Goal: Task Accomplishment & Management: Complete application form

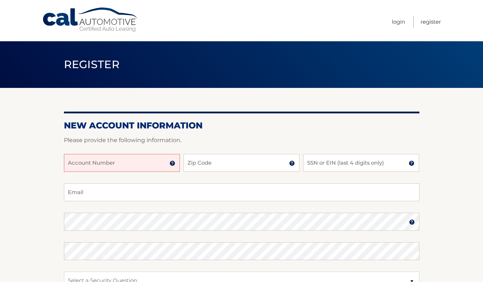
click at [129, 159] on input "Account Number" at bounding box center [122, 163] width 116 height 18
type input "44456002743"
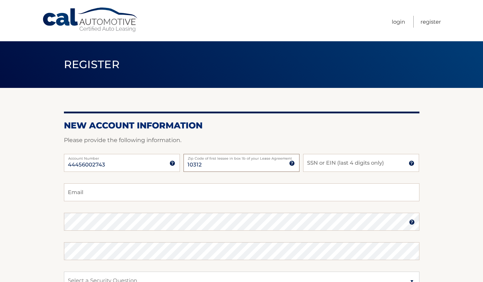
type input "10312"
type input "4654"
click at [76, 191] on input "Email" at bounding box center [242, 192] width 356 height 18
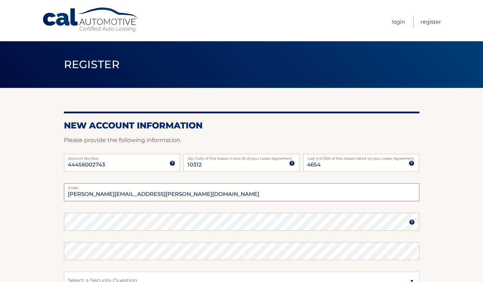
type input "rebecca.rachlin@gmail.com"
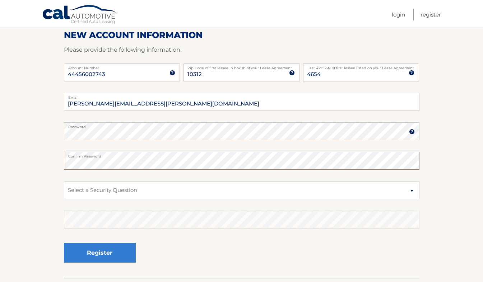
scroll to position [90, 0]
click at [299, 193] on select "Select a Security Question What was the name of your elementary school? What is…" at bounding box center [242, 191] width 356 height 18
select select "2"
click at [64, 182] on select "Select a Security Question What was the name of your elementary school? What is…" at bounding box center [242, 191] width 356 height 18
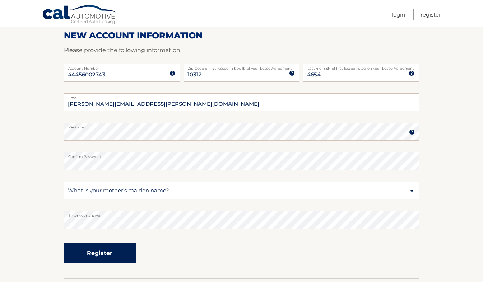
click at [102, 250] on button "Register" at bounding box center [100, 253] width 72 height 20
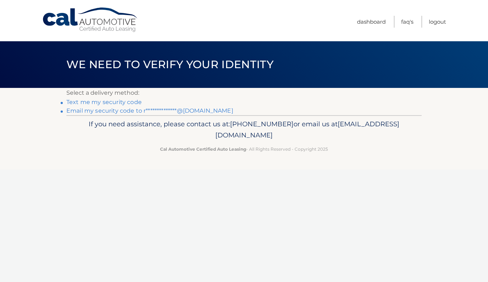
click at [105, 256] on div "Cal Automotive Menu Dashboard FAQ's Logout ×" at bounding box center [244, 141] width 488 height 282
click at [121, 103] on link "Text me my security code" at bounding box center [103, 102] width 75 height 7
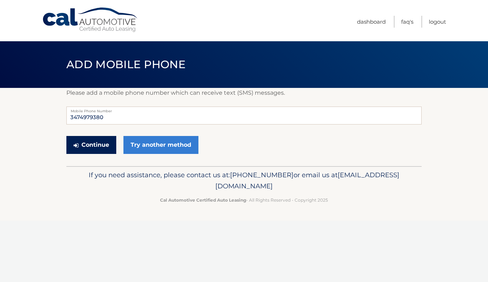
click at [90, 148] on button "Continue" at bounding box center [91, 145] width 50 height 18
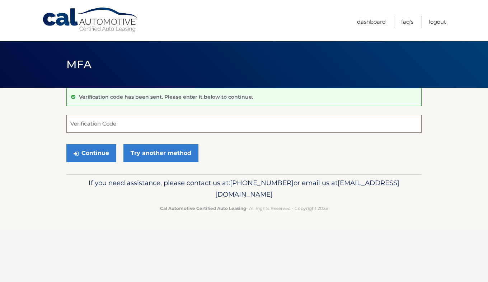
click at [93, 127] on input "Verification Code" at bounding box center [244, 124] width 356 height 18
type input "850642"
click at [90, 158] on button "Continue" at bounding box center [91, 153] width 50 height 18
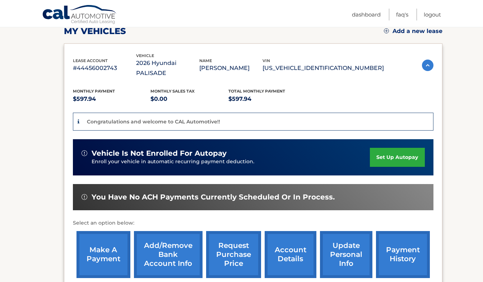
scroll to position [105, 0]
click at [403, 148] on link "set up autopay" at bounding box center [397, 157] width 55 height 19
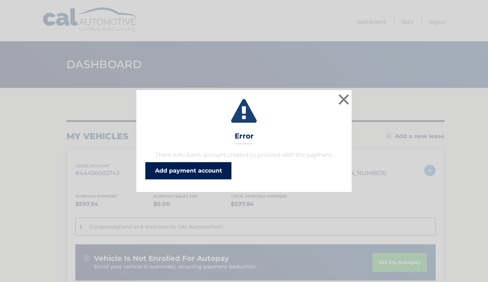
click at [195, 171] on link "Add payment account" at bounding box center [188, 170] width 86 height 17
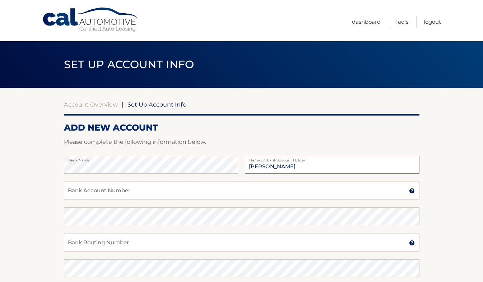
type input "[PERSON_NAME]"
click at [150, 190] on input "Bank Account Number" at bounding box center [242, 191] width 356 height 18
type input "0511098502"
click at [127, 242] on input "Bank Routing Number" at bounding box center [242, 243] width 356 height 18
type input "231372691"
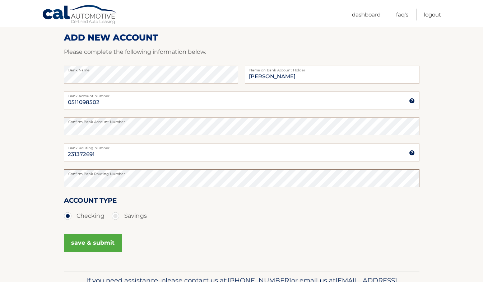
scroll to position [134, 0]
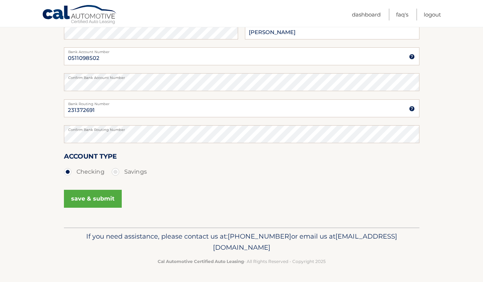
click at [102, 194] on button "save & submit" at bounding box center [93, 199] width 58 height 18
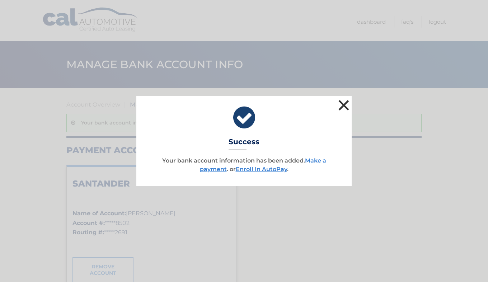
click at [342, 107] on button "×" at bounding box center [344, 105] width 14 height 14
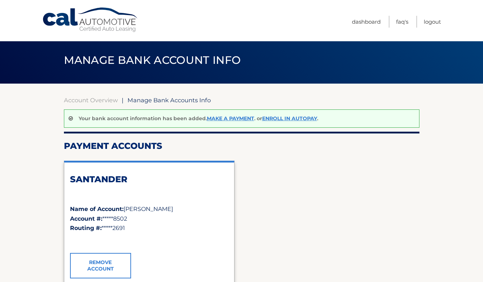
scroll to position [6, 0]
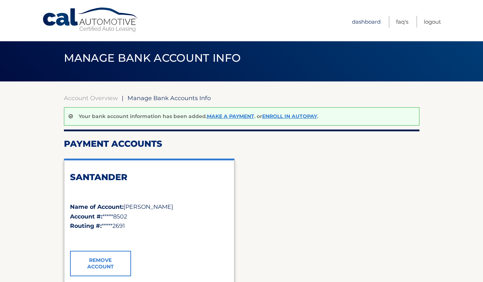
click at [372, 22] on link "Dashboard" at bounding box center [366, 22] width 29 height 12
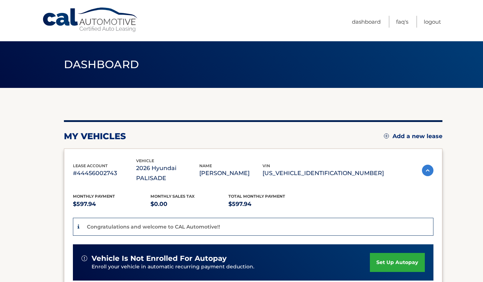
click at [388, 253] on link "set up autopay" at bounding box center [397, 262] width 55 height 19
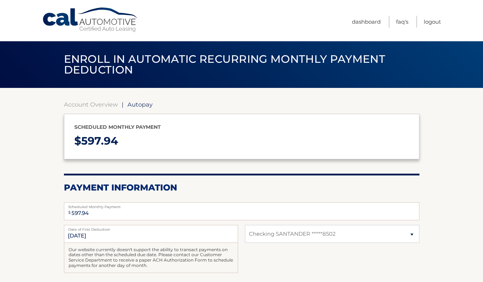
select select "YTI3OTdmYTMtOWVlNi00OTdjLWIxOGMtMGM5NDllMDQwZTE5"
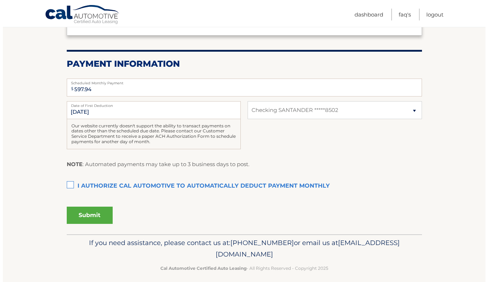
scroll to position [121, 0]
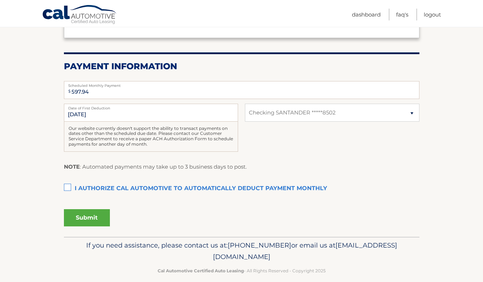
click at [66, 186] on label "I authorize cal automotive to automatically deduct payment monthly This checkbo…" at bounding box center [242, 189] width 356 height 14
click at [0, 0] on input "I authorize cal automotive to automatically deduct payment monthly This checkbo…" at bounding box center [0, 0] width 0 height 0
click at [91, 219] on button "Submit" at bounding box center [87, 217] width 46 height 17
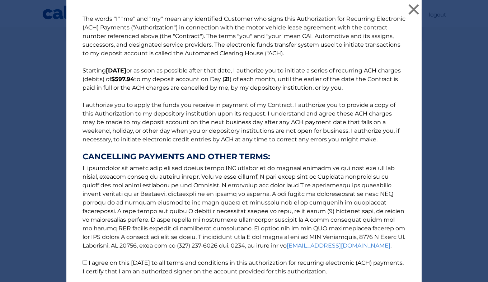
scroll to position [57, 0]
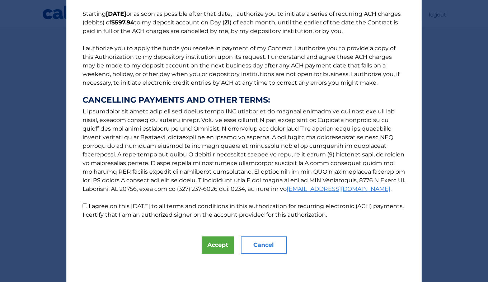
click at [82, 203] on p "The words "I" "me" and "my" mean any identified Customer who signs this Authori…" at bounding box center [244, 88] width 338 height 261
click at [83, 206] on input "I agree on this 09/09/2025 to all terms and conditions in this authorization fo…" at bounding box center [85, 206] width 5 height 5
checkbox input "true"
click at [222, 252] on button "Accept" at bounding box center [218, 245] width 32 height 17
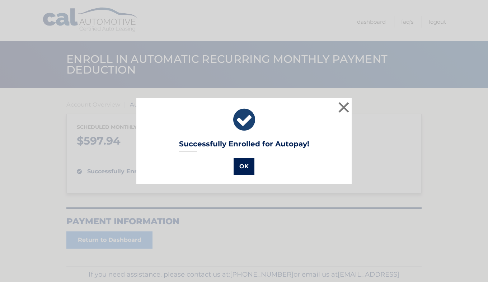
click at [247, 171] on button "OK" at bounding box center [244, 166] width 21 height 17
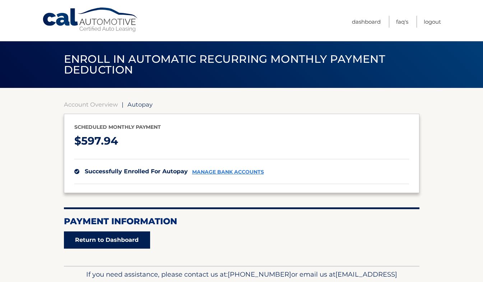
click at [130, 242] on link "Return to Dashboard" at bounding box center [107, 240] width 86 height 17
